Goal: Task Accomplishment & Management: Complete application form

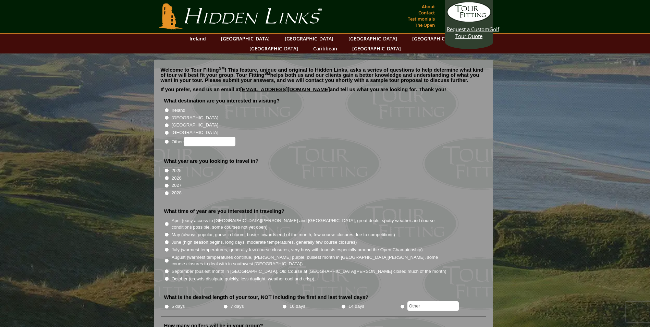
click at [165, 108] on input "Ireland" at bounding box center [166, 110] width 4 height 4
radio input "true"
click at [166, 176] on input "2026" at bounding box center [166, 178] width 4 height 4
radio input "true"
click at [166, 247] on input "July (warmest temperatures, generally few course closures, very busy with touri…" at bounding box center [166, 249] width 4 height 4
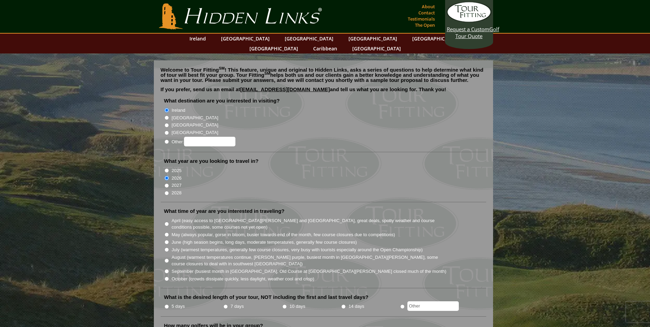
radio input "true"
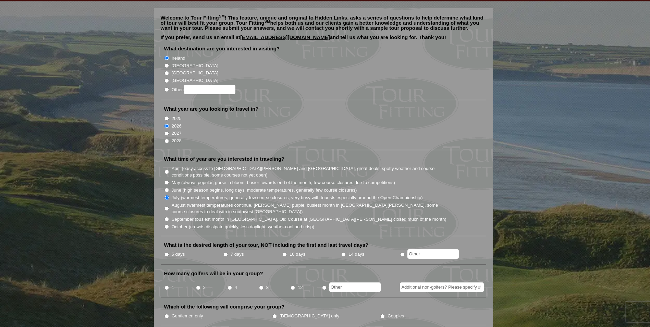
scroll to position [68, 0]
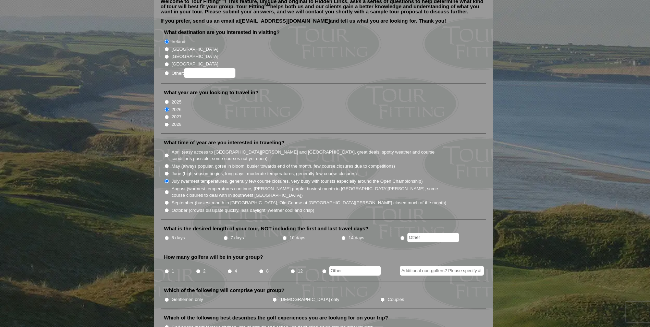
click at [167, 236] on input "5 days" at bounding box center [166, 238] width 4 height 4
radio input "true"
click at [261, 269] on input "8" at bounding box center [261, 271] width 4 height 4
radio input "true"
click at [167, 297] on input "Gentlemen only" at bounding box center [166, 299] width 4 height 4
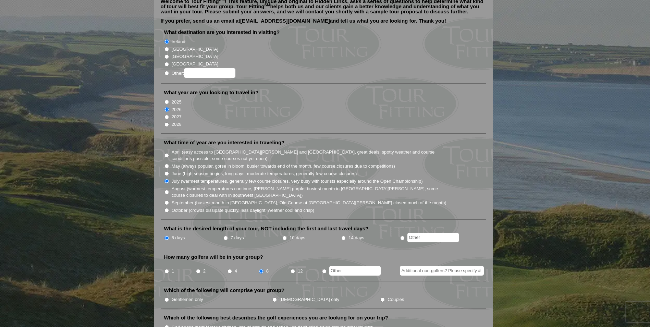
radio input "true"
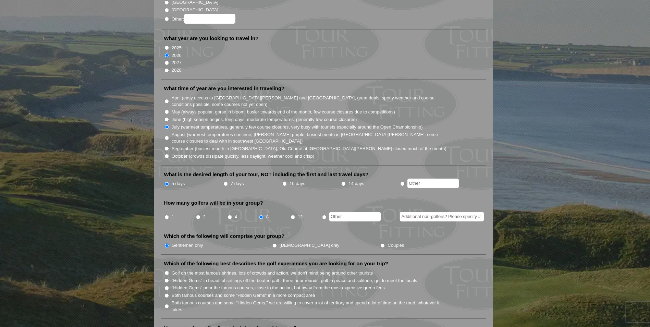
scroll to position [137, 0]
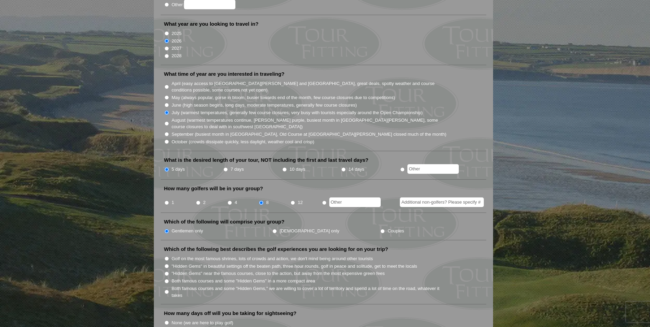
click at [166, 279] on input "Both famous courses and some "Hidden Gems" in a more compact area" at bounding box center [166, 281] width 4 height 4
radio input "true"
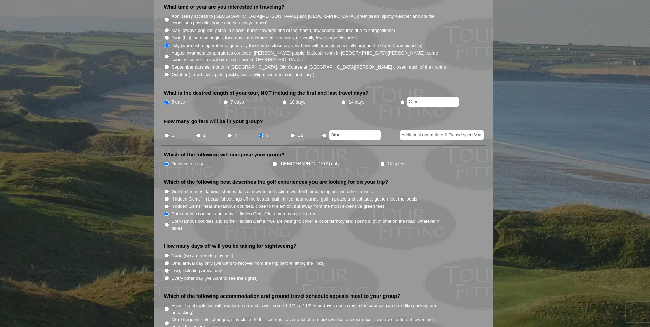
scroll to position [240, 0]
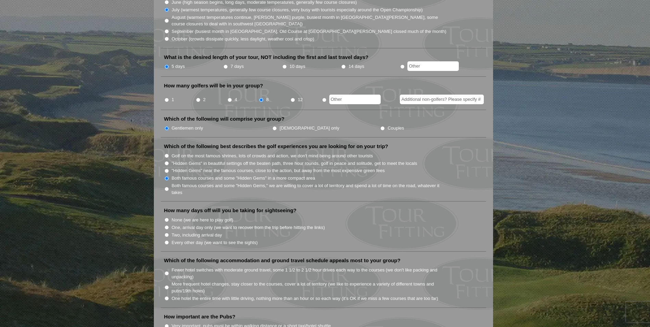
click at [166, 217] on input "None (we are here to play golf)" at bounding box center [166, 219] width 4 height 4
radio input "true"
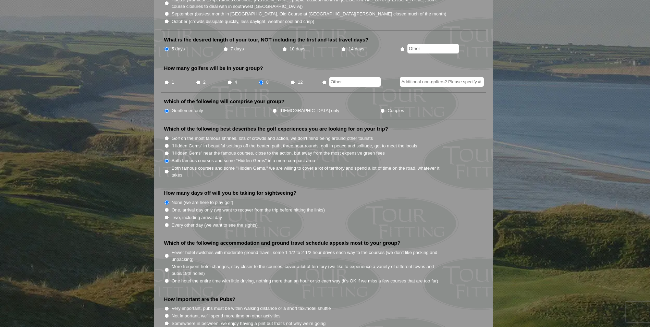
scroll to position [308, 0]
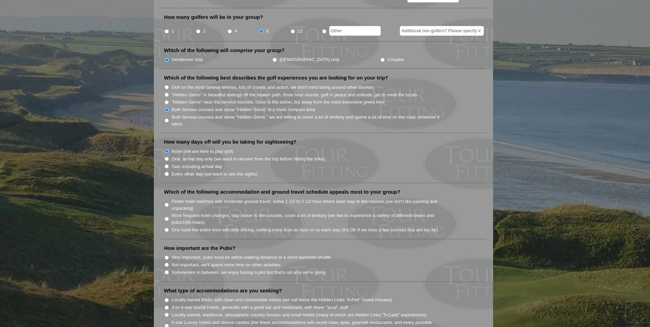
click at [166, 227] on input "One hotel the entire time with little driving, nothing more than an hour or so …" at bounding box center [166, 229] width 4 height 4
radio input "true"
click at [166, 270] on input "Somewhere in between, we enjoy having a pint but that's not why we're going" at bounding box center [166, 272] width 4 height 4
radio input "true"
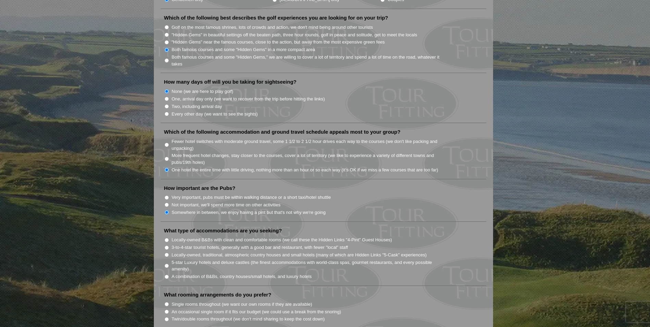
scroll to position [377, 0]
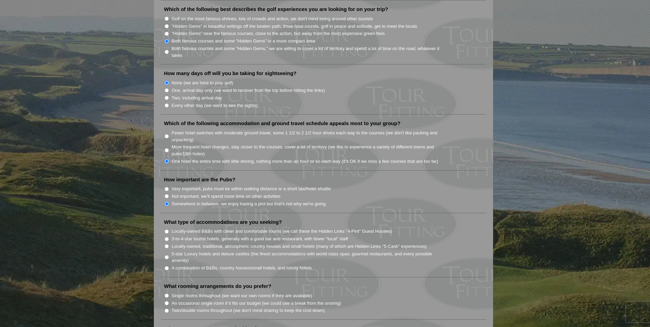
click at [166, 229] on input "Locally-owned B&Bs with clean and comfortable rooms (we call these the Hidden L…" at bounding box center [166, 231] width 4 height 4
radio input "true"
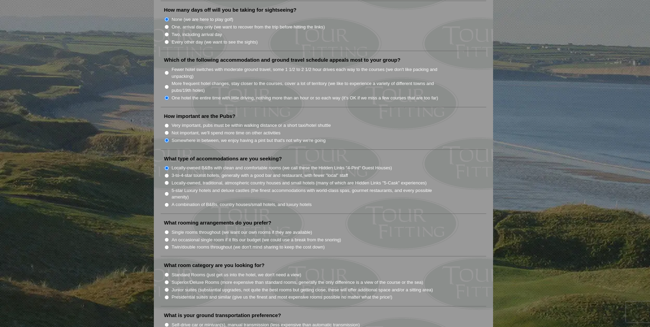
scroll to position [445, 0]
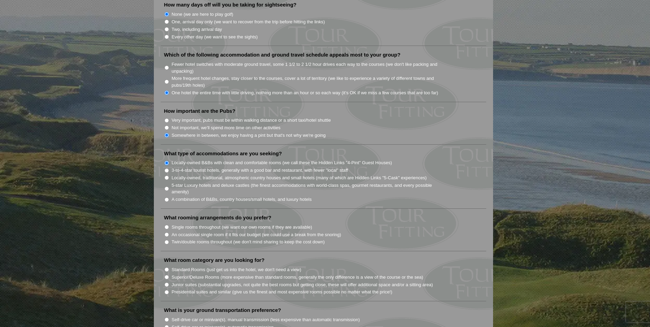
click at [166, 225] on input "Single rooms throughout (we want our own rooms if they are available)" at bounding box center [166, 227] width 4 height 4
radio input "true"
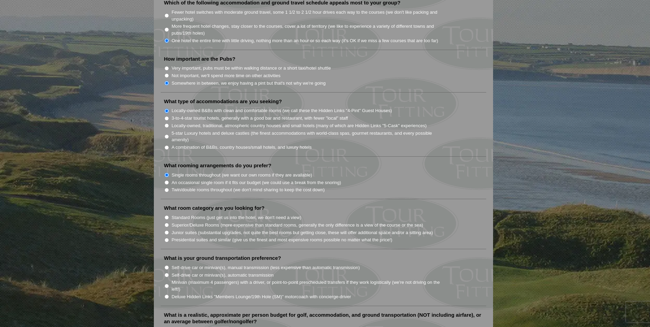
scroll to position [514, 0]
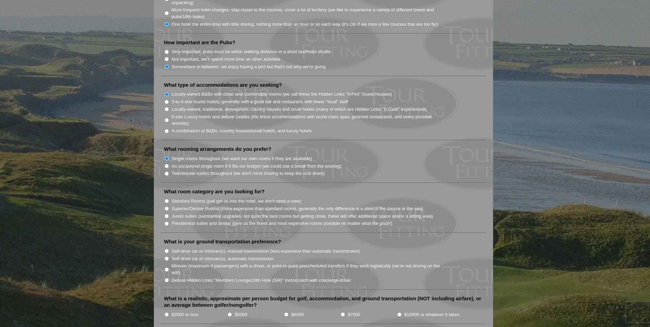
click at [166, 199] on input "Standard Rooms (just get us into the hotel, we don't need a view)" at bounding box center [166, 201] width 4 height 4
radio input "true"
click at [165, 278] on input "Deluxe Hidden Links "Members Lounge/19th Hole (SM)" motorcoach with concierge-d…" at bounding box center [166, 280] width 4 height 4
radio input "true"
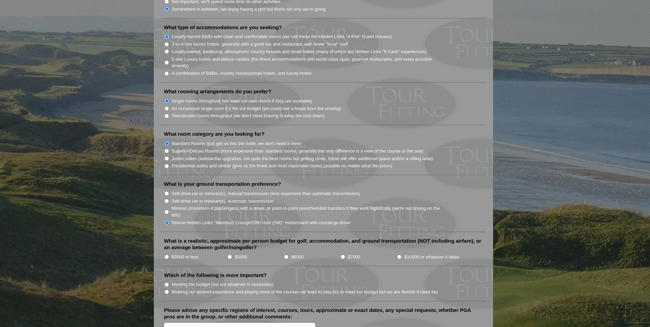
scroll to position [582, 0]
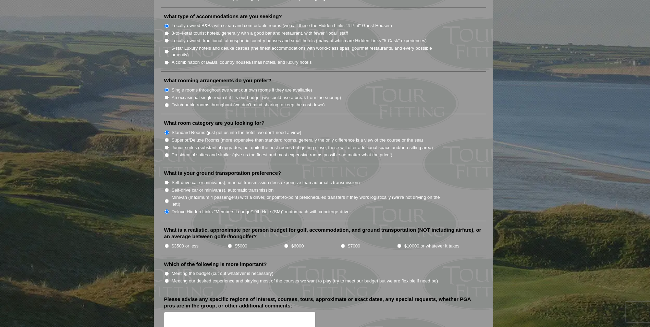
click at [284, 243] on input "$6000" at bounding box center [286, 245] width 4 height 4
radio input "true"
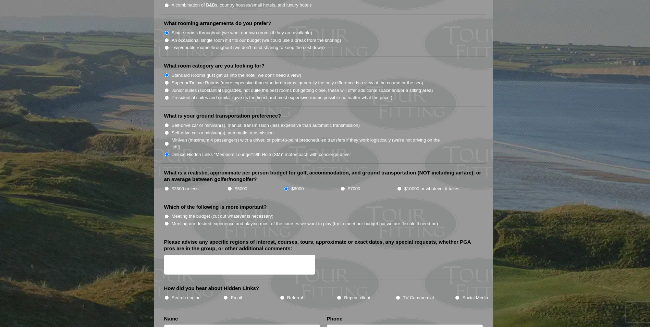
scroll to position [651, 0]
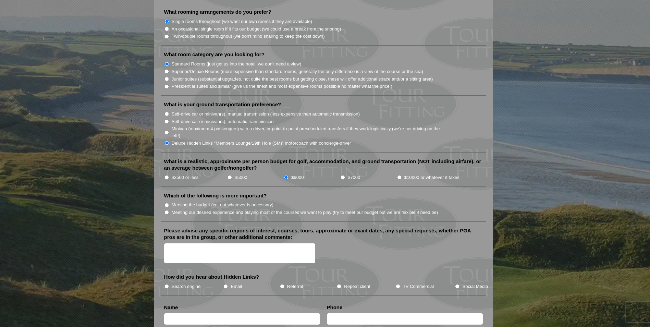
click at [167, 210] on input "Meeting our desired experience and playing most of the courses we want to play …" at bounding box center [166, 212] width 4 height 4
radio input "true"
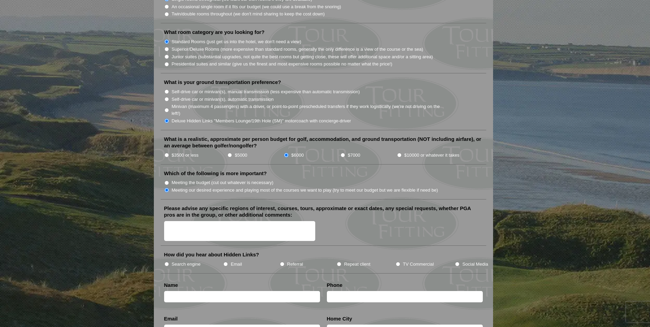
scroll to position [685, 0]
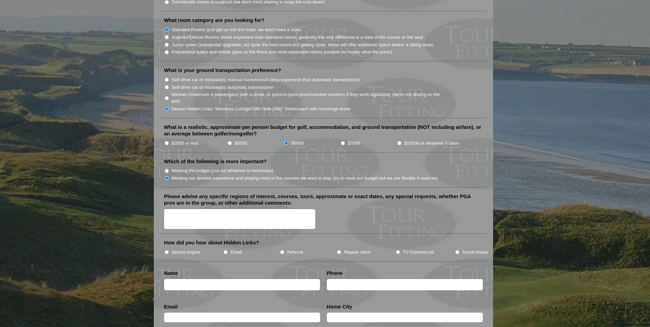
click at [166, 250] on input "Search engine" at bounding box center [166, 252] width 4 height 4
radio input "true"
click at [199, 211] on textarea "Please advise any specific regions of interest, courses, tours, approximate or …" at bounding box center [239, 219] width 151 height 20
click at [295, 209] on textarea "Southwest Ireland. Arriving July 14, 2026. Departing July" at bounding box center [239, 219] width 151 height 20
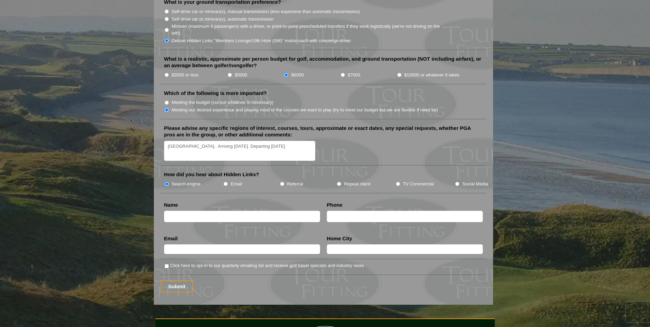
scroll to position [753, 0]
type textarea "Southwest Ireland. Arriving July 14, 2026. Departing July 21"
click at [211, 210] on input "text" at bounding box center [242, 215] width 156 height 11
type input "David Hogan"
radio input "true"
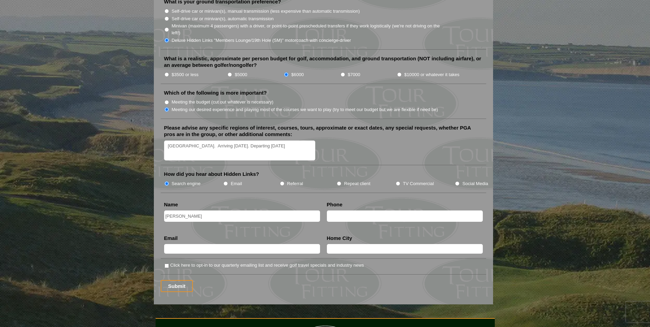
radio input "true"
type input "2032539152"
type input "[EMAIL_ADDRESS][DOMAIN_NAME]"
type input "Stamford"
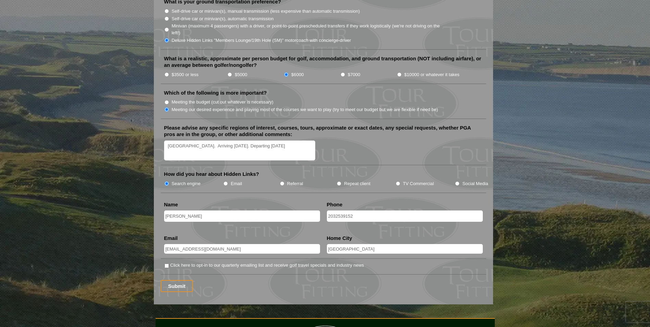
type input "[PERSON_NAME]"
click at [360, 244] on input "Stamford" at bounding box center [405, 249] width 156 height 10
type input "[GEOGRAPHIC_DATA], [GEOGRAPHIC_DATA]"
click at [406, 261] on li "Click here to opt-in to our quarterly emailing list and receive golf travel spe…" at bounding box center [326, 264] width 324 height 7
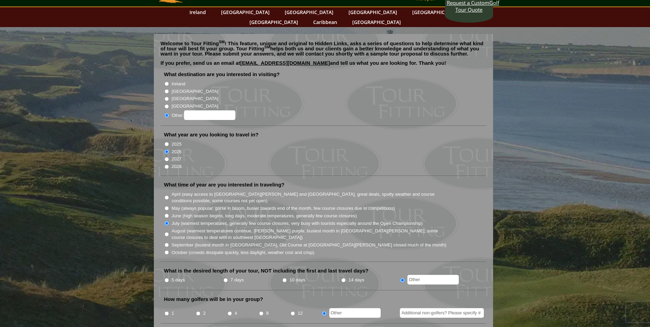
scroll to position [0, 0]
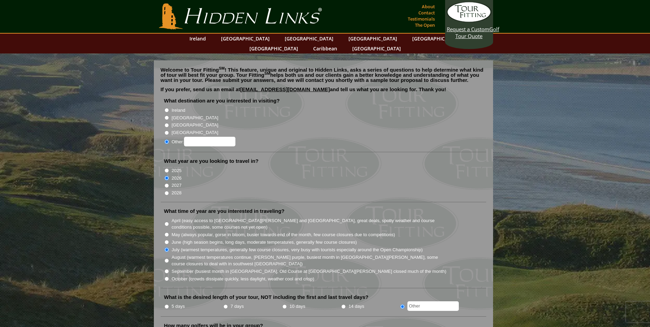
click at [166, 108] on input "Ireland" at bounding box center [166, 110] width 4 height 4
radio input "true"
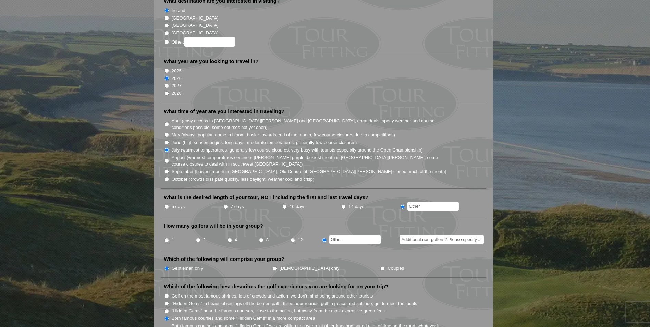
scroll to position [103, 0]
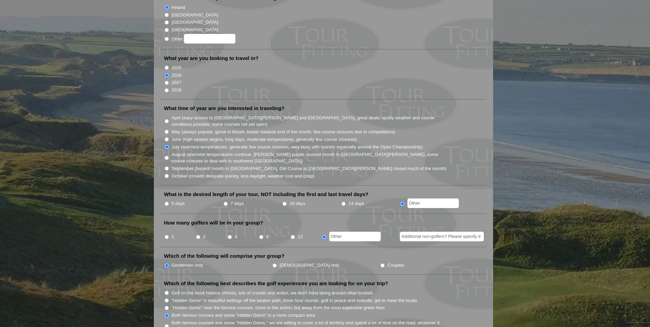
click at [165, 201] on input "5 days" at bounding box center [166, 203] width 4 height 4
radio input "true"
click at [261, 235] on input "8" at bounding box center [261, 237] width 4 height 4
radio input "true"
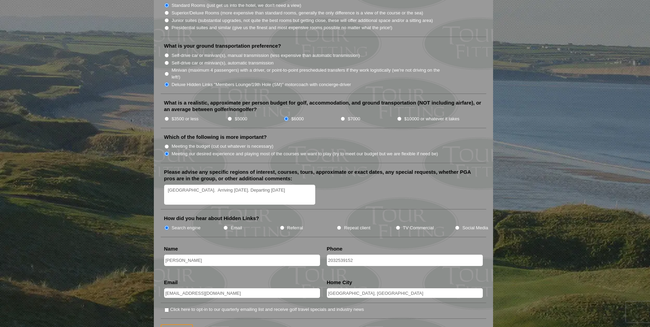
scroll to position [719, 0]
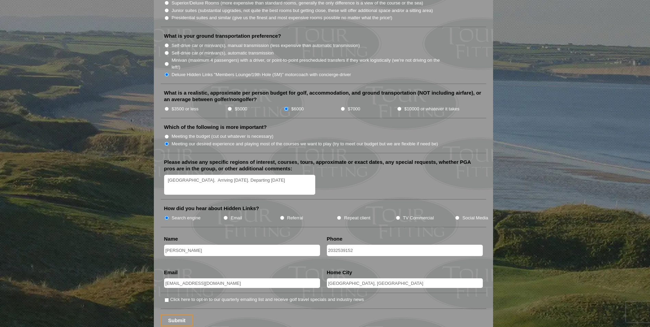
click at [294, 175] on textarea "Southwest Ireland. Arriving July 14, 2026. Departing July 21" at bounding box center [239, 185] width 151 height 20
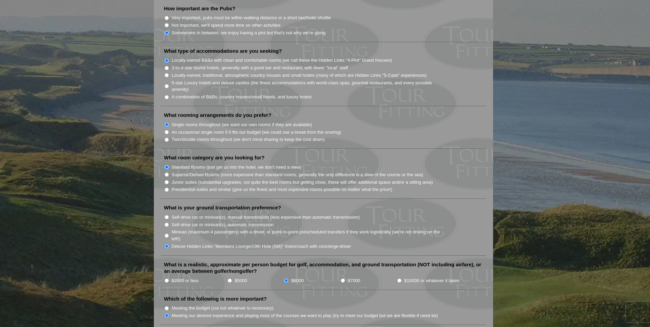
scroll to position [548, 0]
click at [167, 73] on input "Locally-owned, traditional, atmospheric country houses and small hotels (many o…" at bounding box center [166, 75] width 4 height 4
radio input "true"
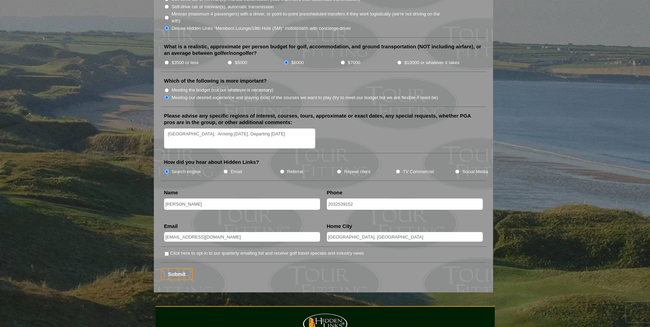
scroll to position [753, 0]
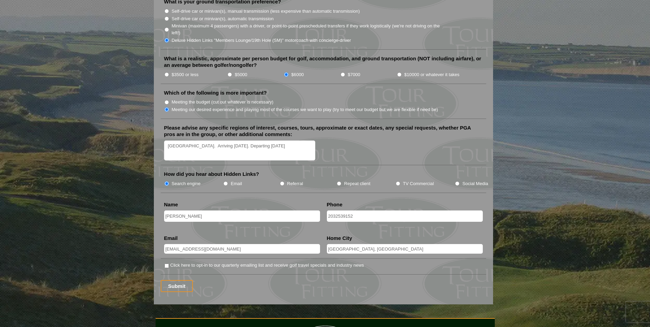
click at [205, 140] on textarea "Southwest Ireland. Arriving July 14, 2026. Departing July 21" at bounding box center [239, 150] width 151 height 20
click at [312, 140] on textarea "Southwest Ireland golf courses. Arriving July 14, 2026. Departing July 21" at bounding box center [239, 150] width 151 height 20
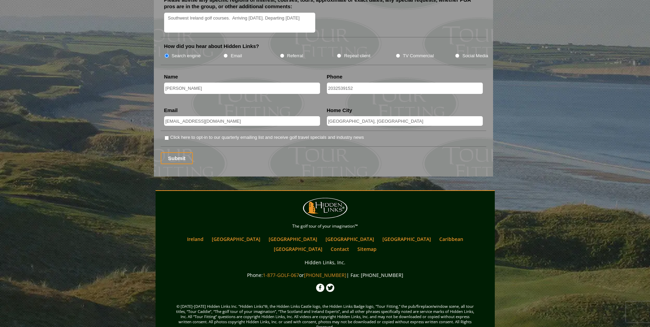
scroll to position [882, 0]
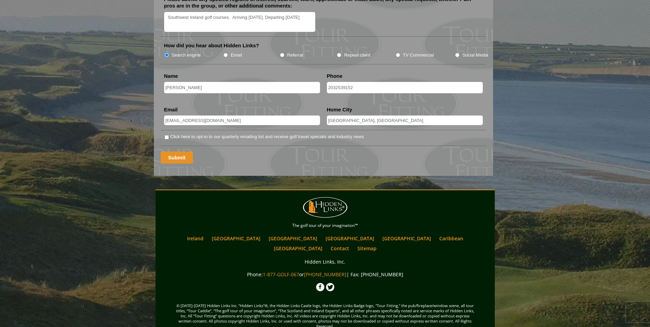
type textarea "Southwest Ireland golf courses. Arriving [DATE]. Departing [DATE]"
click at [180, 151] on input "Submit" at bounding box center [177, 157] width 33 height 12
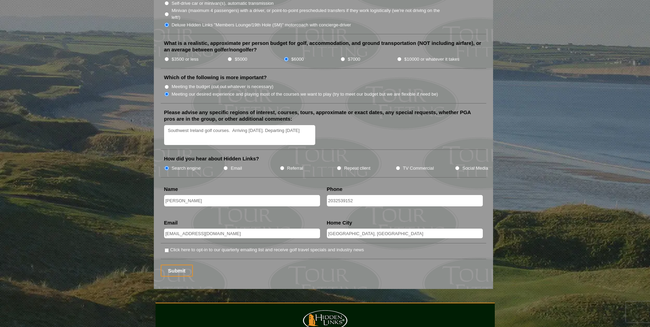
scroll to position [822, 0]
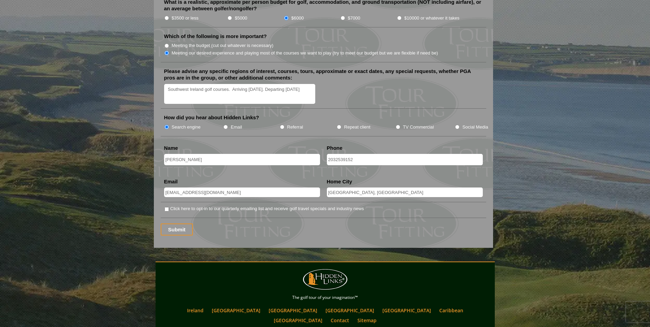
click at [166, 207] on input "Click here to opt-in to our quarterly emailing list and receive golf travel spe…" at bounding box center [166, 209] width 4 height 4
checkbox input "true"
click at [180, 223] on input "Submit" at bounding box center [177, 229] width 33 height 12
